Goal: Task Accomplishment & Management: Manage account settings

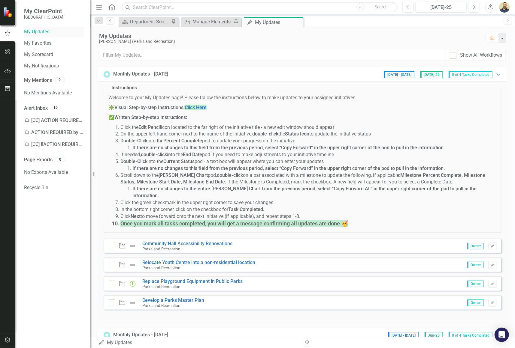
click at [41, 33] on link "My Updates" at bounding box center [54, 32] width 60 height 7
click at [191, 246] on div "Parks and Recreation" at bounding box center [187, 248] width 90 height 5
click at [191, 241] on link "Community Hall Accessibility Renovations" at bounding box center [187, 244] width 90 height 6
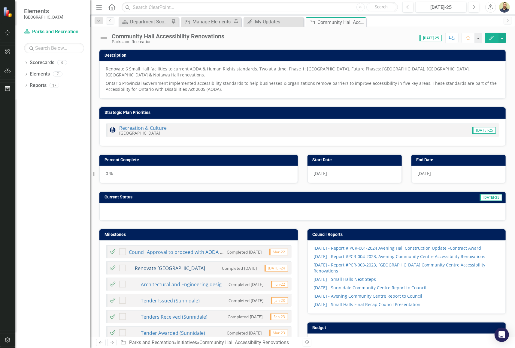
checkbox input "true"
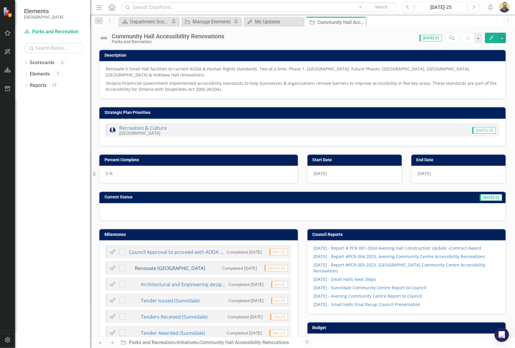
checkbox input "true"
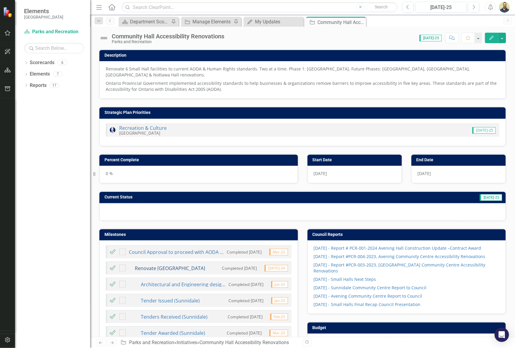
checkbox input "true"
click at [473, 8] on icon "Next" at bounding box center [473, 7] width 3 height 5
click at [408, 7] on icon "Previous" at bounding box center [407, 7] width 3 height 5
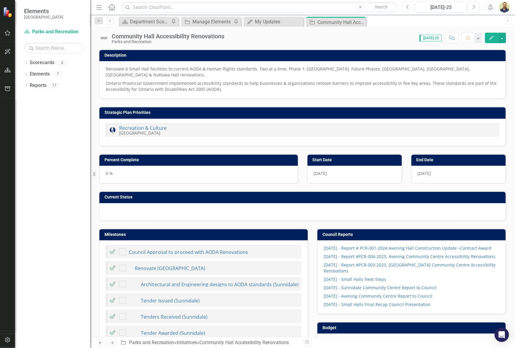
checkbox input "true"
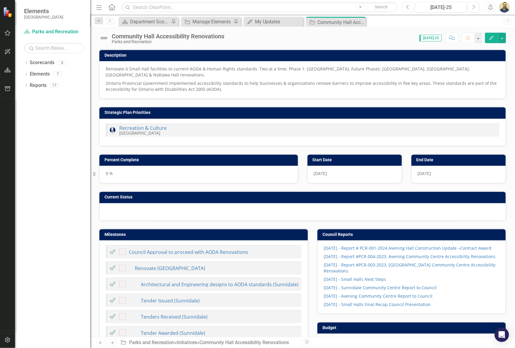
checkbox input "true"
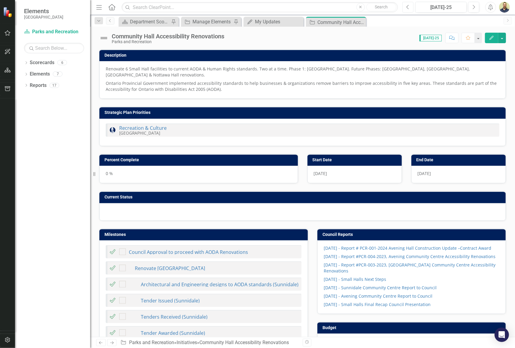
checkbox input "true"
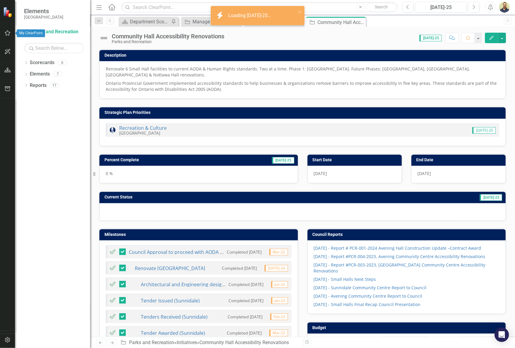
click at [8, 32] on icon "button" at bounding box center [8, 33] width 6 height 5
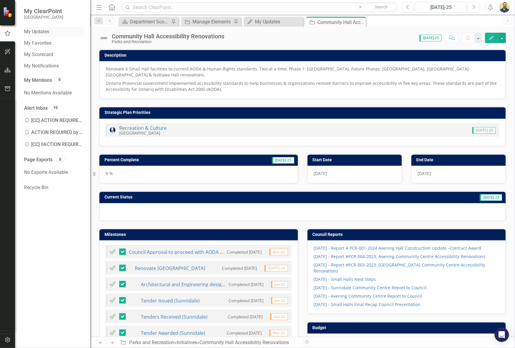
click at [48, 32] on link "My Updates" at bounding box center [54, 32] width 60 height 7
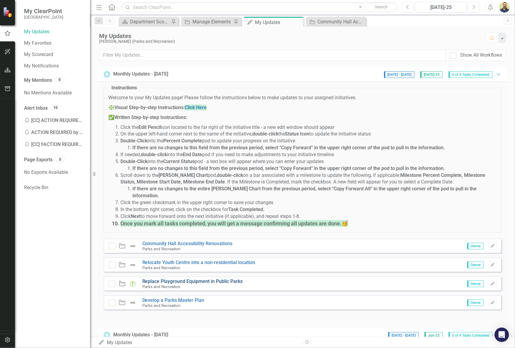
click at [188, 279] on link "Replace Playground Equipment in Public Parks" at bounding box center [192, 282] width 101 height 6
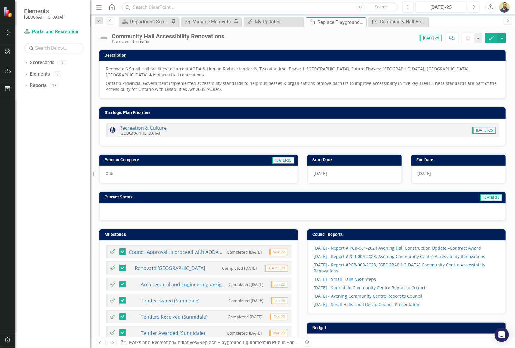
checkbox input "true"
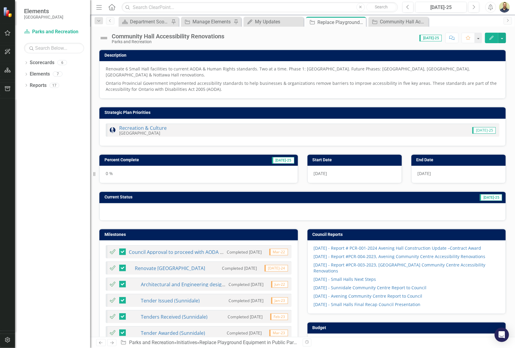
checkbox input "true"
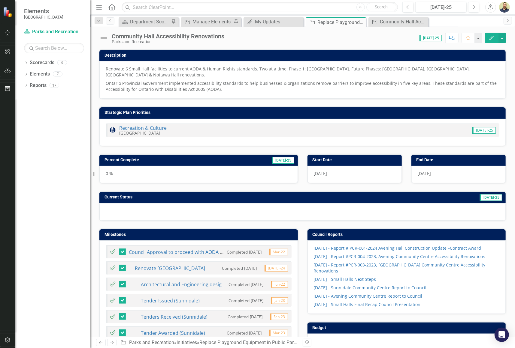
checkbox input "true"
